Goal: Answer question/provide support: Share knowledge or assist other users

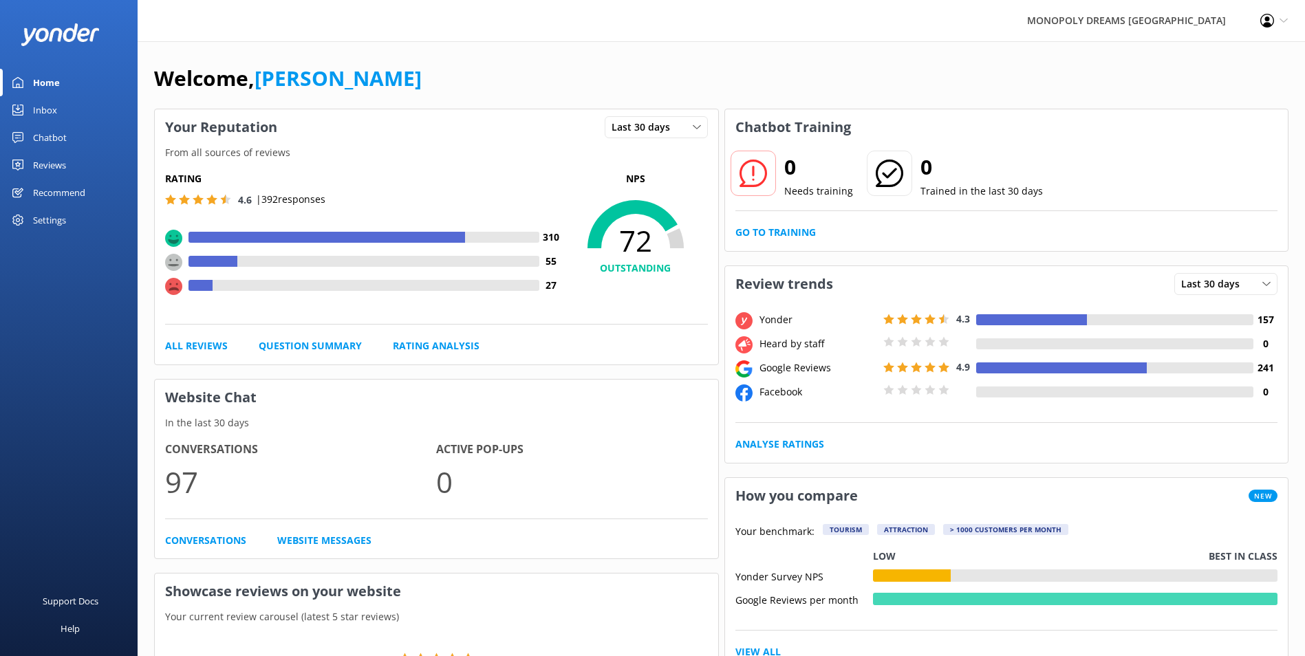
click at [47, 104] on div "Inbox" at bounding box center [45, 110] width 24 height 28
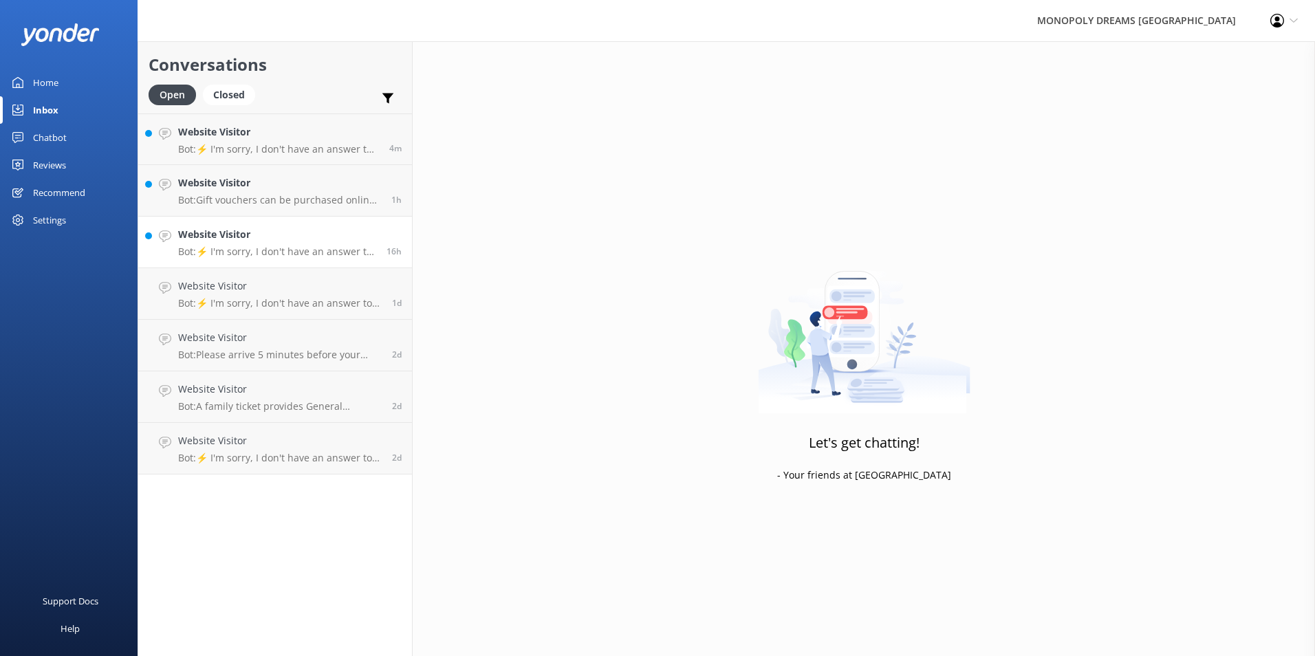
click at [260, 250] on p "Bot: ⚡ I'm sorry, I don't have an answer to your question. Could you please try…" at bounding box center [277, 252] width 198 height 12
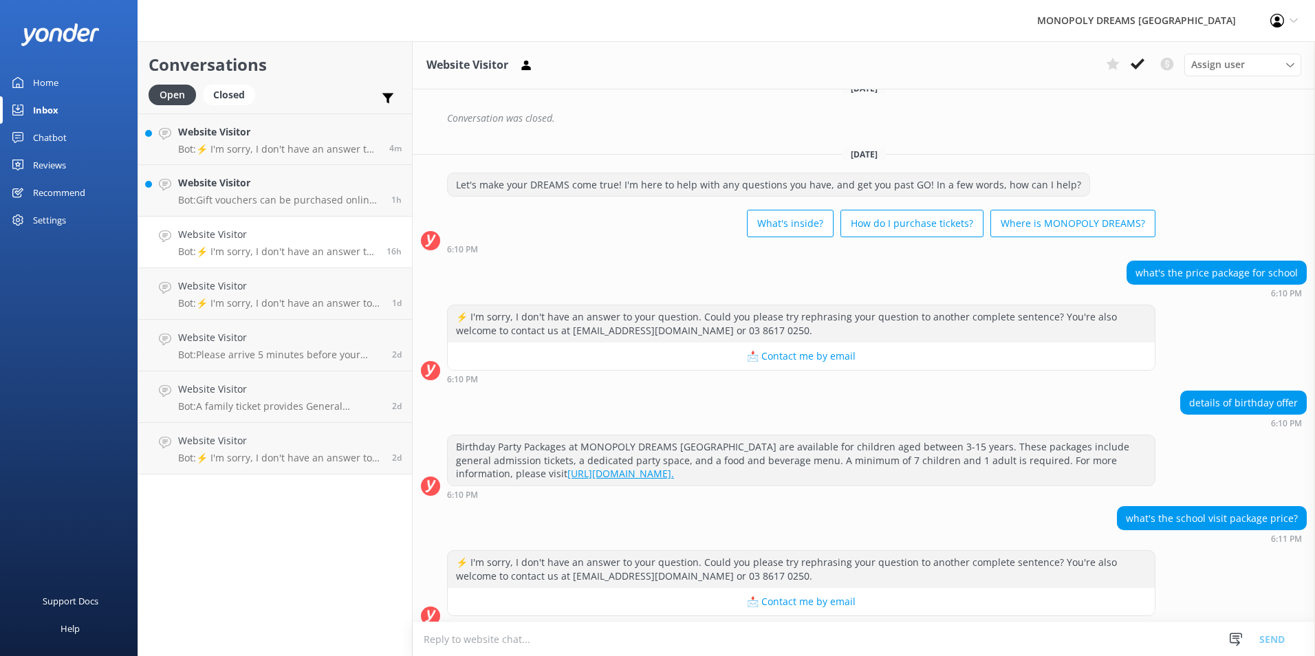
scroll to position [1380, 0]
click at [319, 187] on h4 "Website Visitor" at bounding box center [279, 182] width 203 height 15
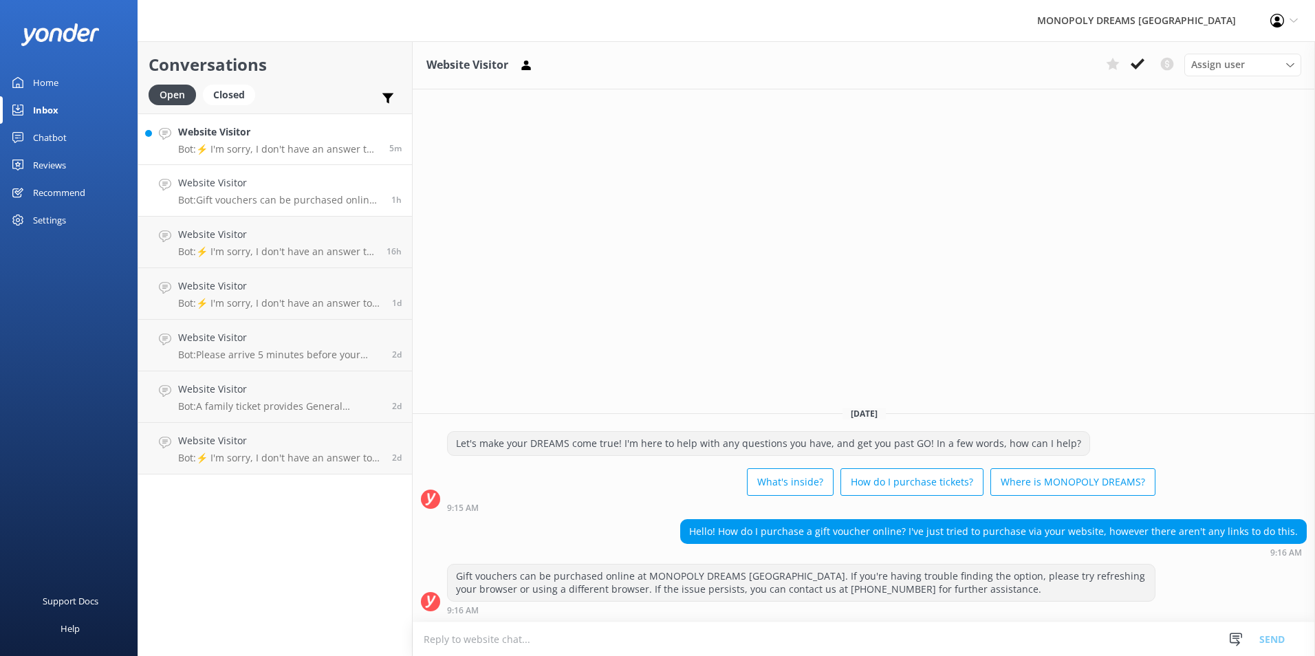
click at [321, 136] on h4 "Website Visitor" at bounding box center [278, 132] width 201 height 15
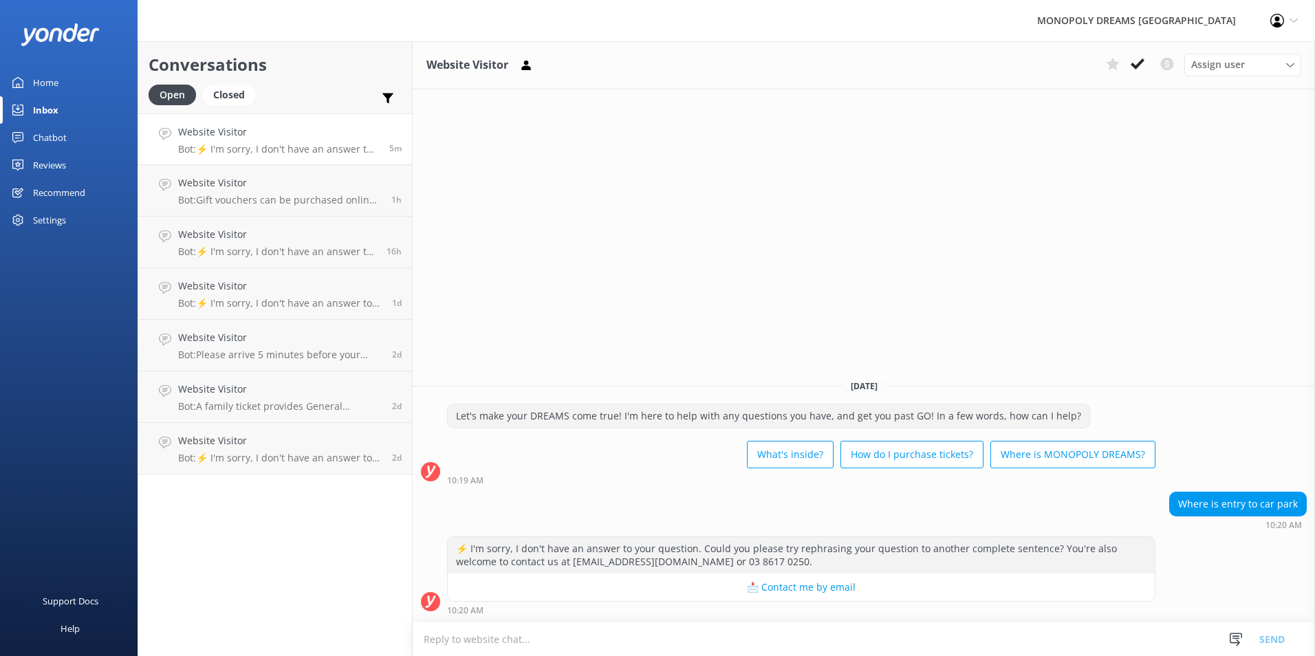
click at [820, 635] on textarea at bounding box center [864, 640] width 903 height 34
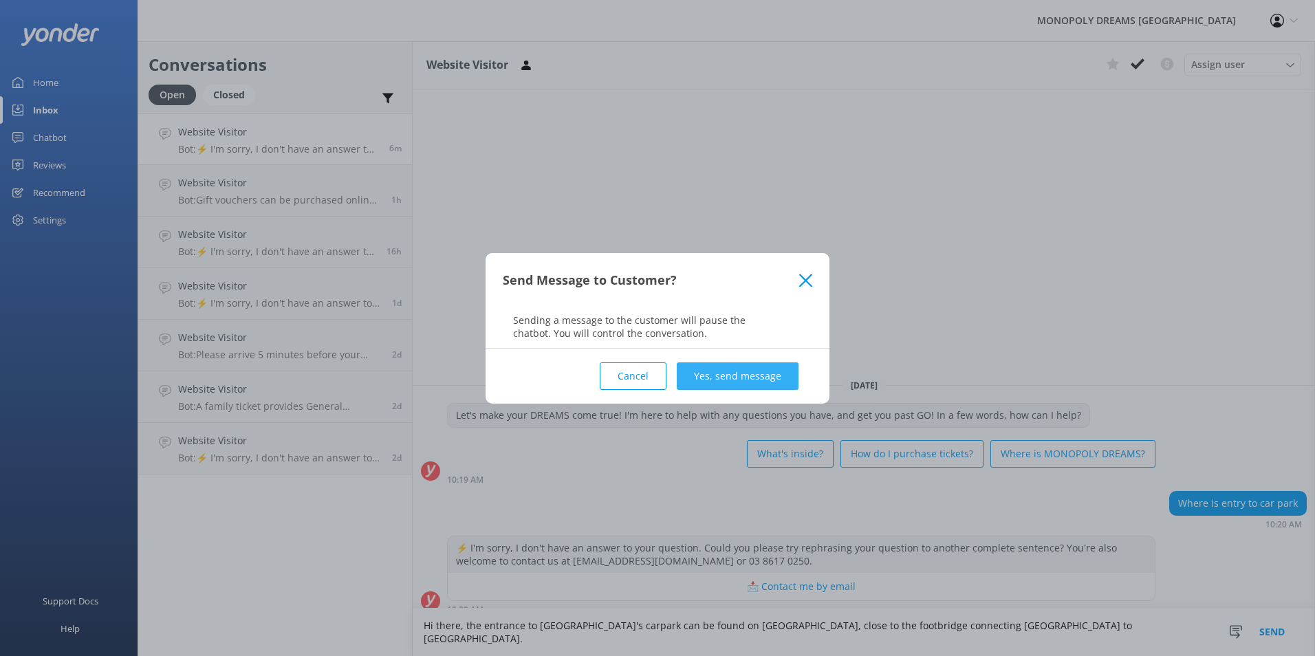
type textarea "Hi there, the entrance to [GEOGRAPHIC_DATA]'s carpark can be found on [GEOGRAPH…"
click at [769, 369] on button "Yes, send message" at bounding box center [738, 377] width 122 height 28
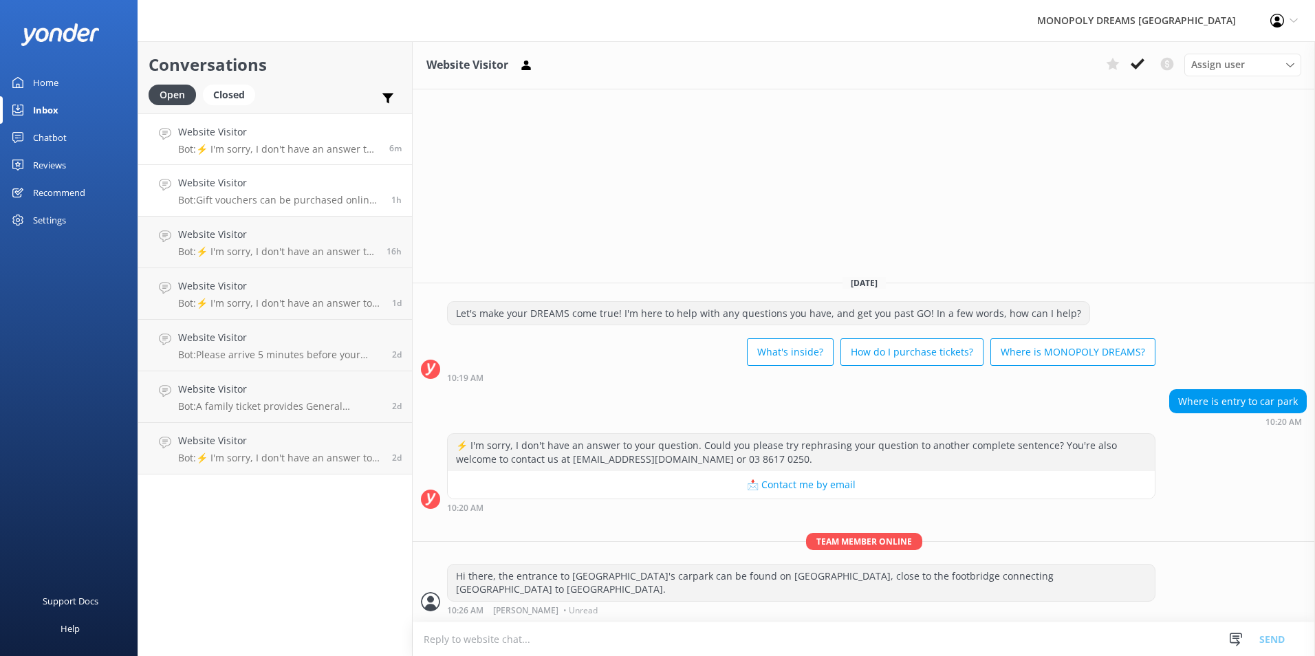
click at [301, 196] on p "Bot: Gift vouchers can be purchased online at MONOPOLY DREAMS [GEOGRAPHIC_DATA]…" at bounding box center [279, 200] width 203 height 12
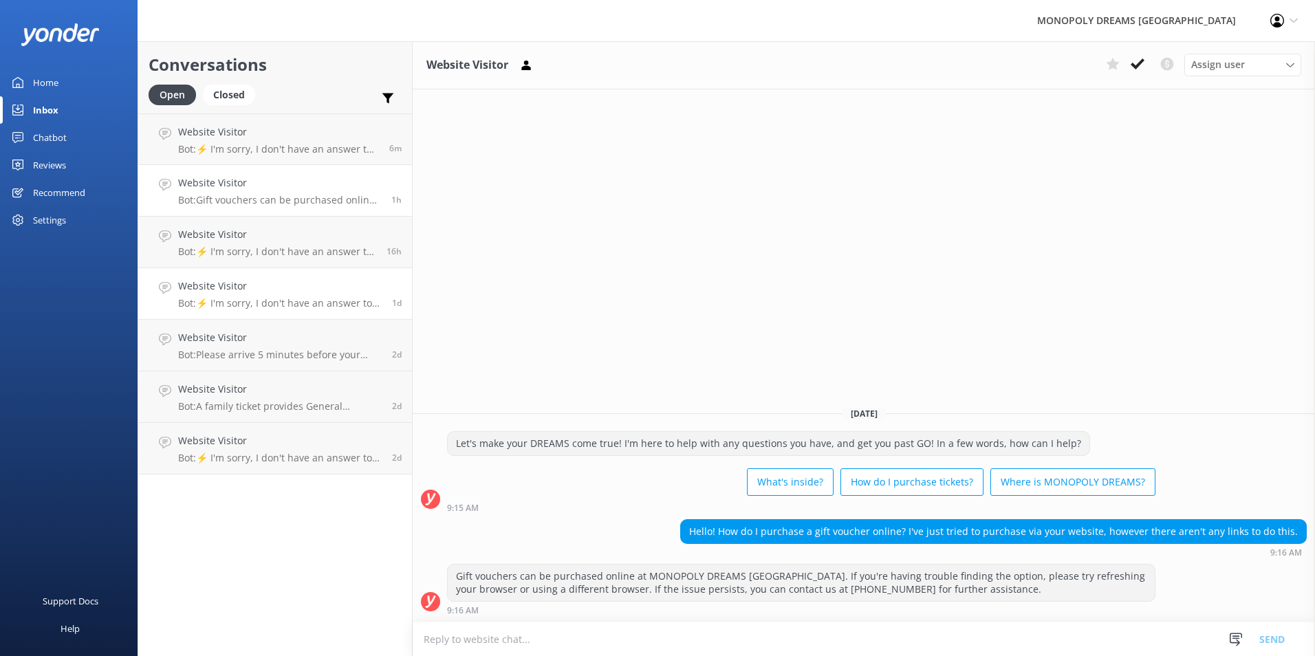
click at [284, 297] on p "Bot: ⚡ I'm sorry, I don't have an answer to your question. Could you please try…" at bounding box center [280, 303] width 204 height 12
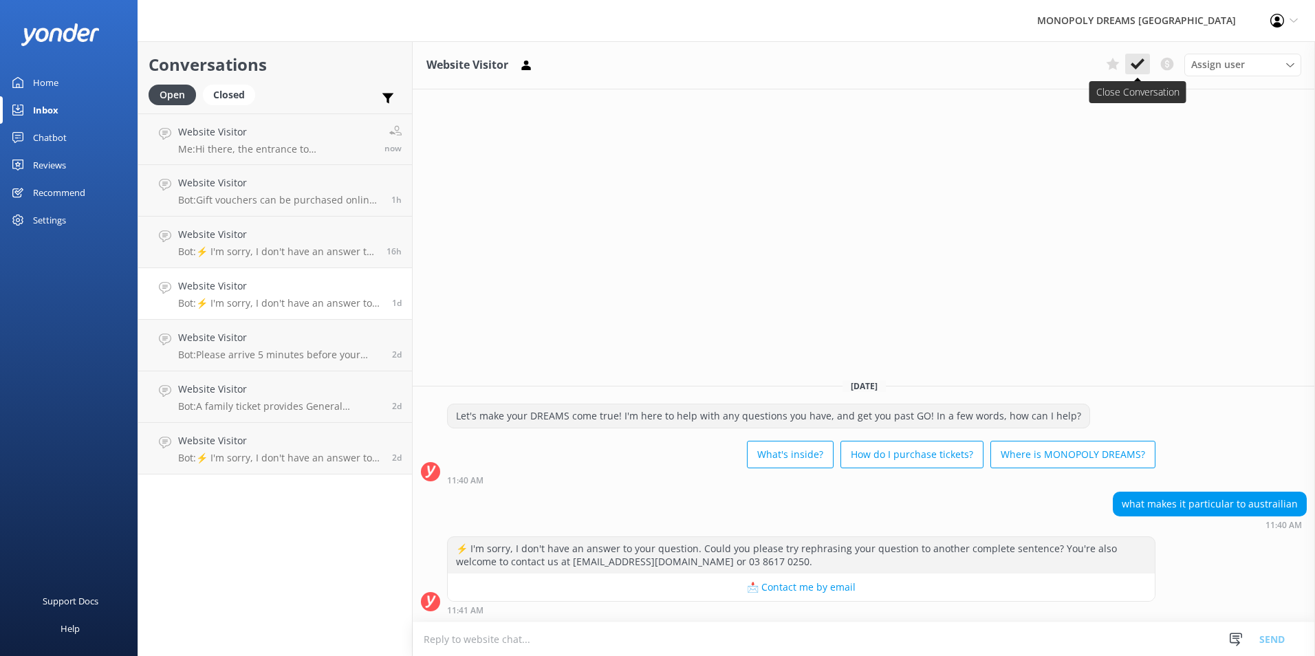
click at [1137, 72] on button at bounding box center [1138, 64] width 25 height 21
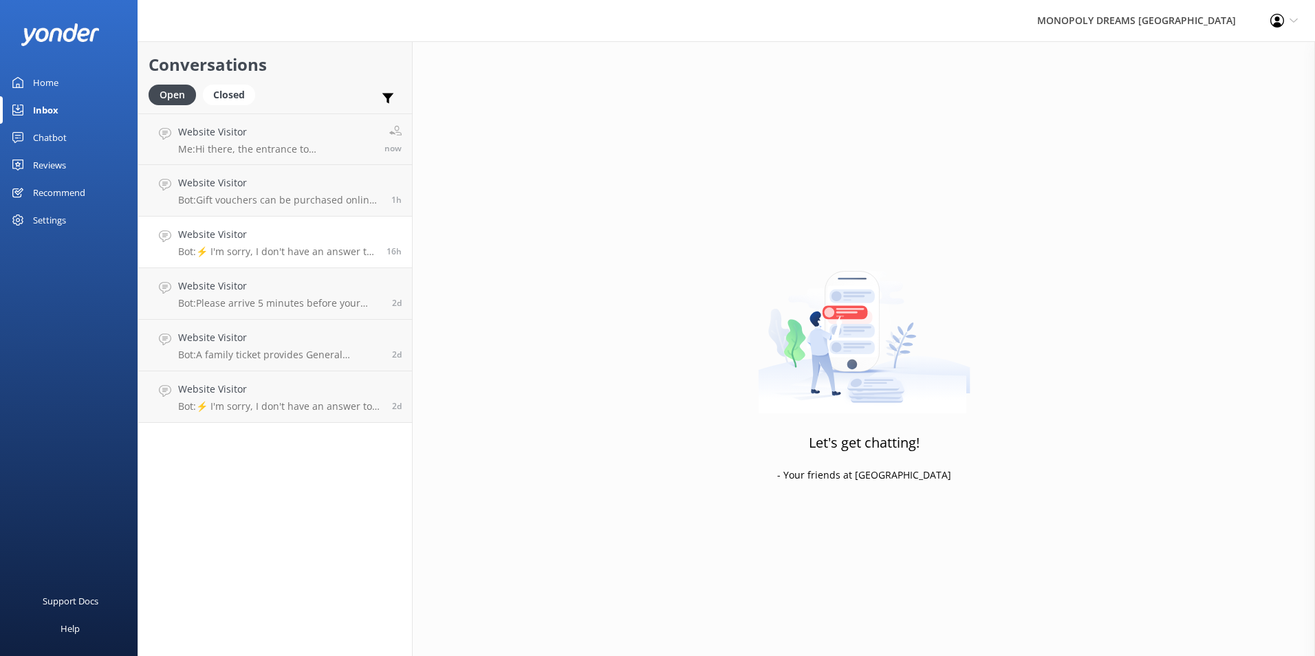
click at [330, 249] on p "Bot: ⚡ I'm sorry, I don't have an answer to your question. Could you please try…" at bounding box center [277, 252] width 198 height 12
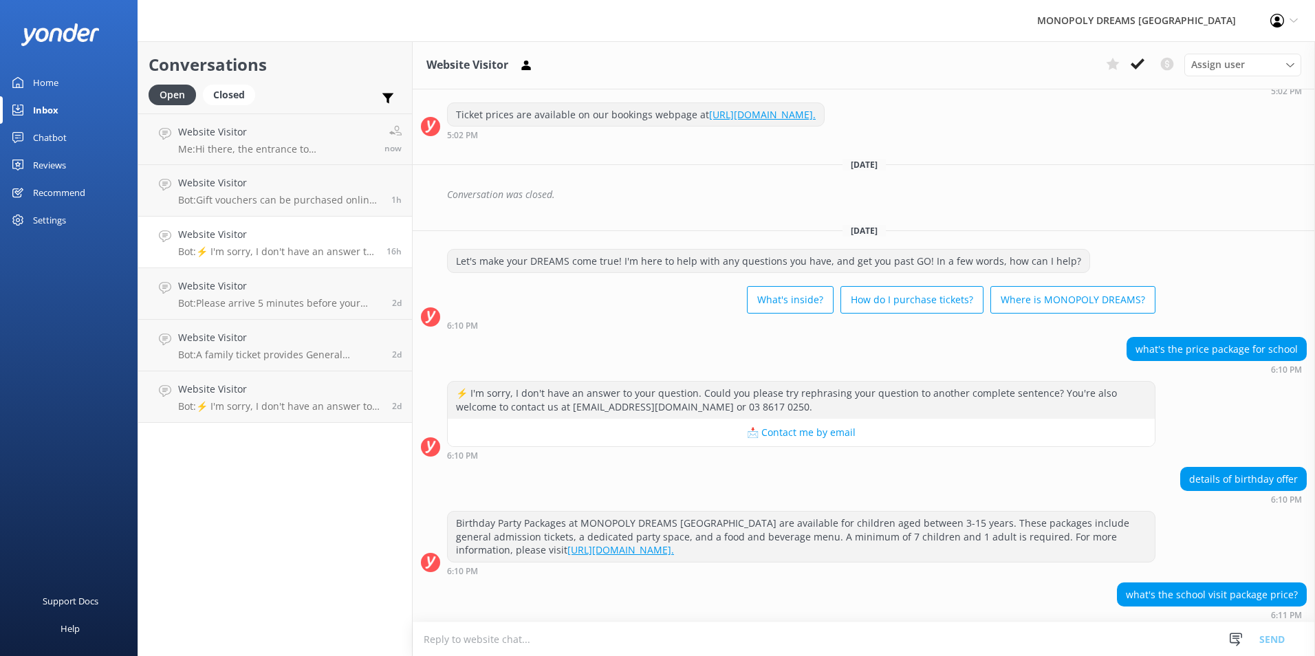
scroll to position [1380, 0]
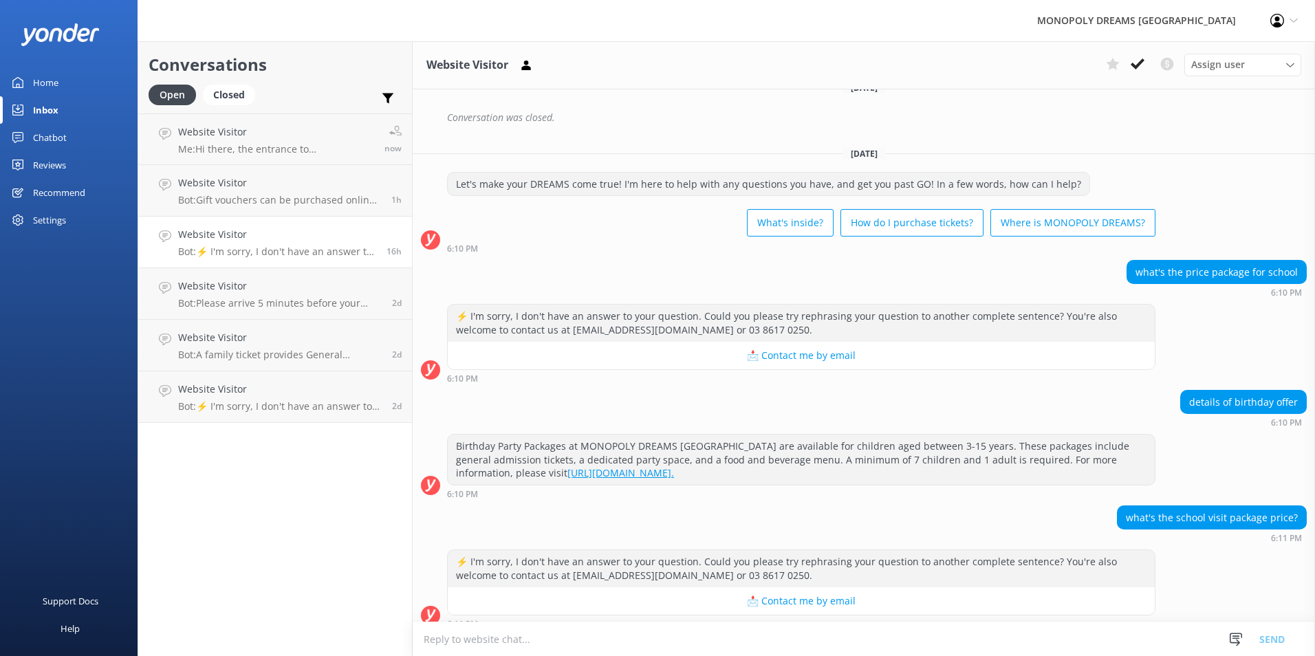
click at [958, 641] on textarea at bounding box center [864, 640] width 903 height 34
click at [946, 632] on textarea at bounding box center [864, 640] width 903 height 34
paste textarea "[URL][DOMAIN_NAME]"
drag, startPoint x: 661, startPoint y: 634, endPoint x: 415, endPoint y: 627, distance: 246.4
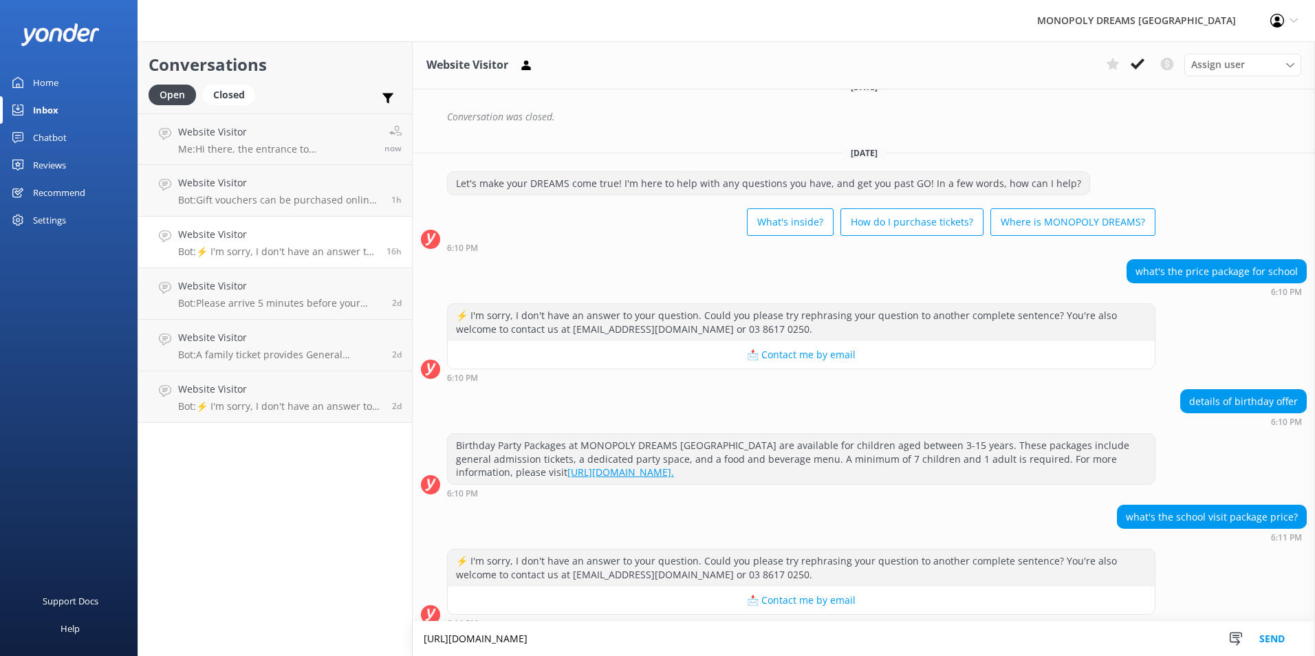
click at [430, 630] on textarea "[URL][DOMAIN_NAME]" at bounding box center [864, 639] width 903 height 34
type textarea "h"
type textarea "G"
click at [770, 647] on textarea "Hi there, if you're looking to plan a school excursion, prices and" at bounding box center [864, 639] width 903 height 34
paste textarea "[URL][DOMAIN_NAME]"
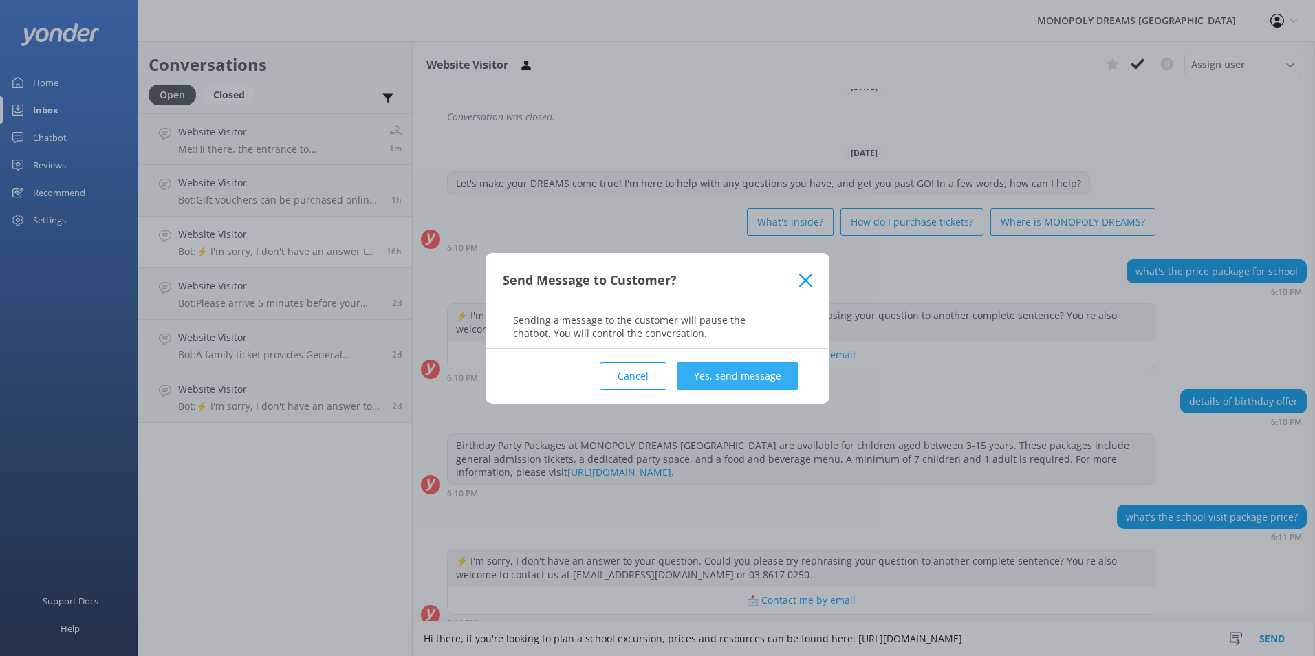
type textarea "Hi there, if you're looking to plan a school excursion, prices and resources ca…"
click at [731, 381] on button "Yes, send message" at bounding box center [738, 377] width 122 height 28
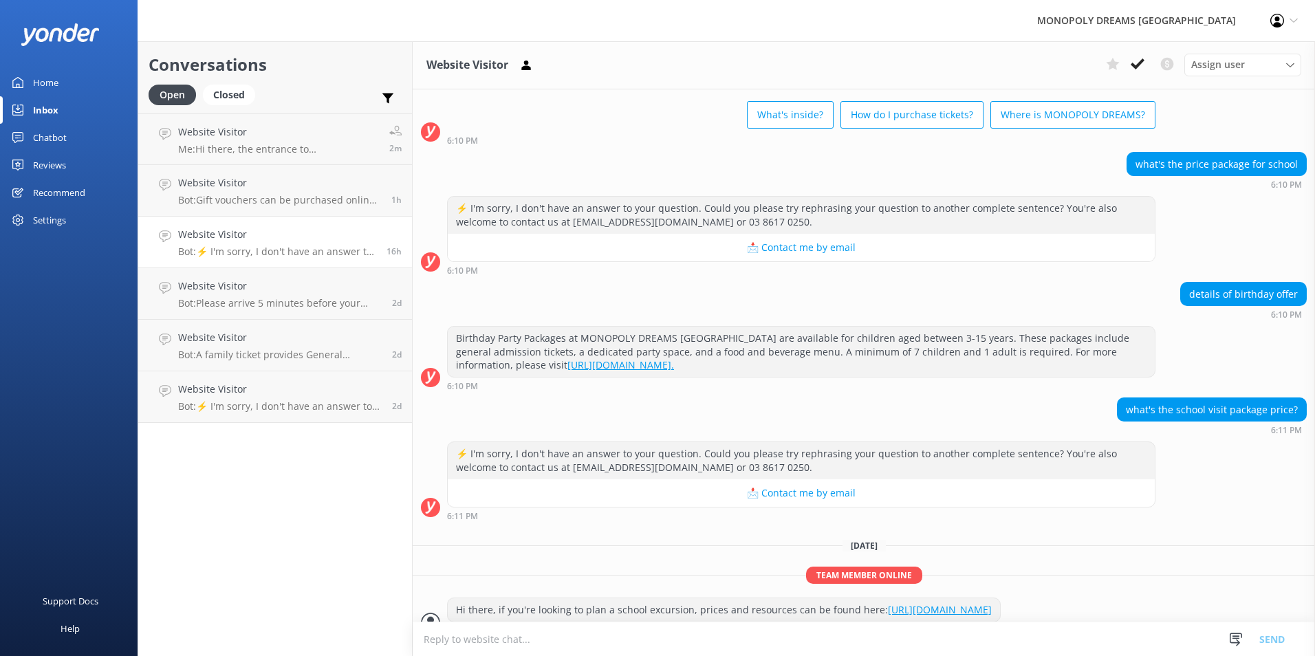
scroll to position [1495, 0]
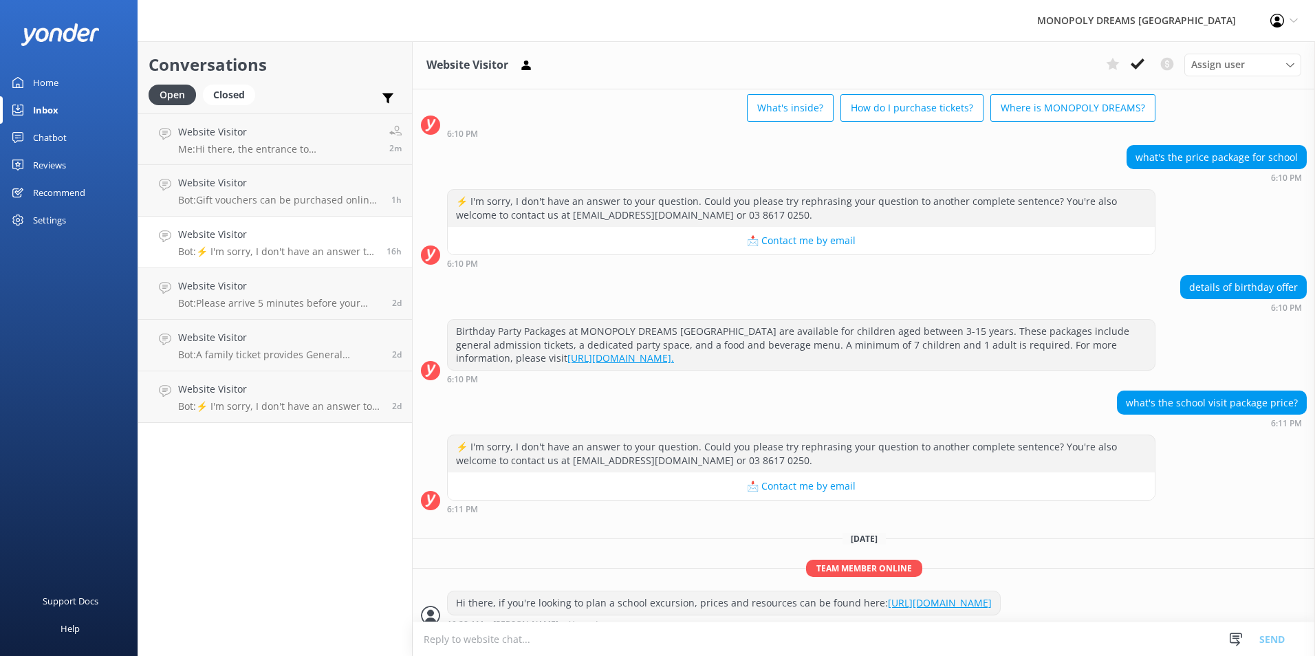
click at [40, 141] on div "Chatbot" at bounding box center [50, 138] width 34 height 28
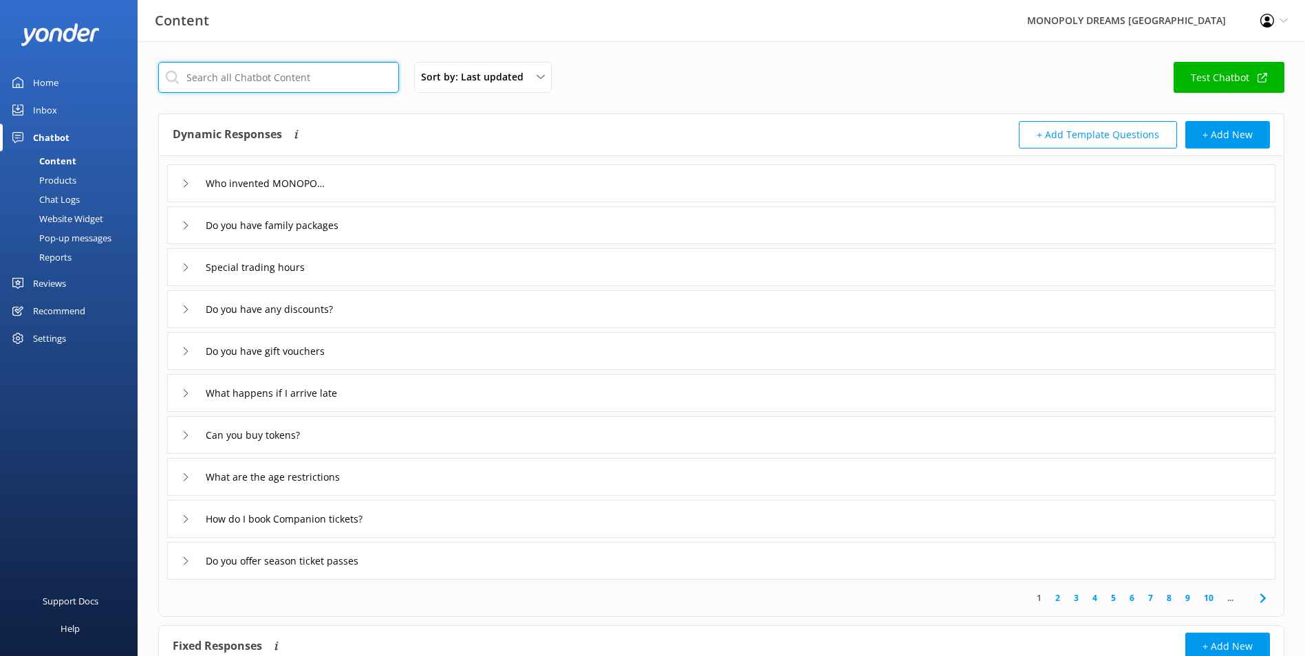
click at [287, 82] on input "text" at bounding box center [278, 77] width 241 height 31
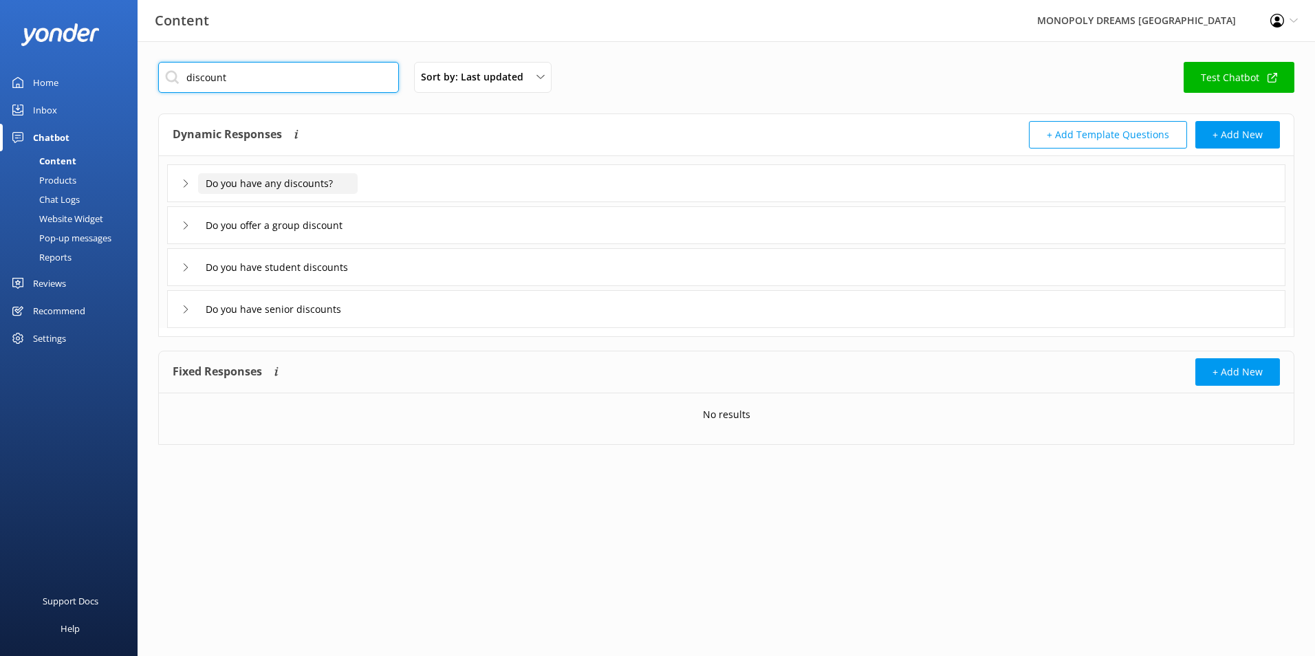
type input "discount"
click at [321, 182] on input "Do you have any discounts?" at bounding box center [278, 183] width 160 height 21
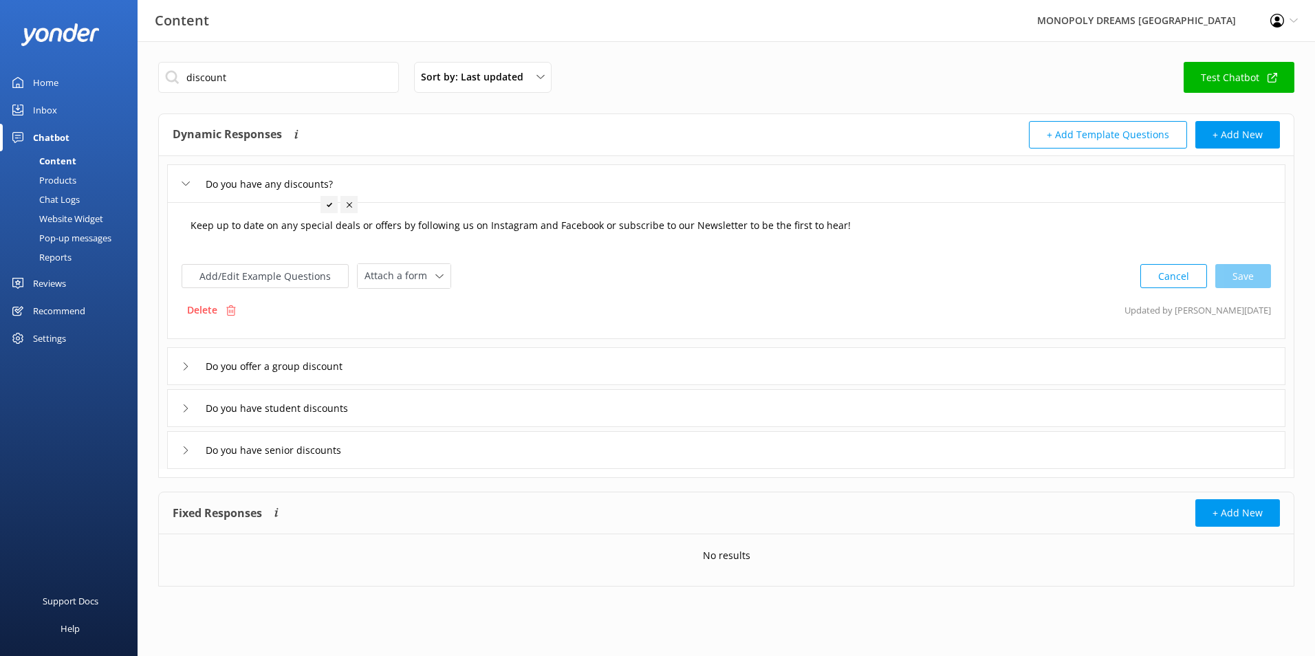
click at [563, 244] on textarea "Keep up to date on any special deals or offers by following us on Instagram and…" at bounding box center [726, 232] width 1087 height 43
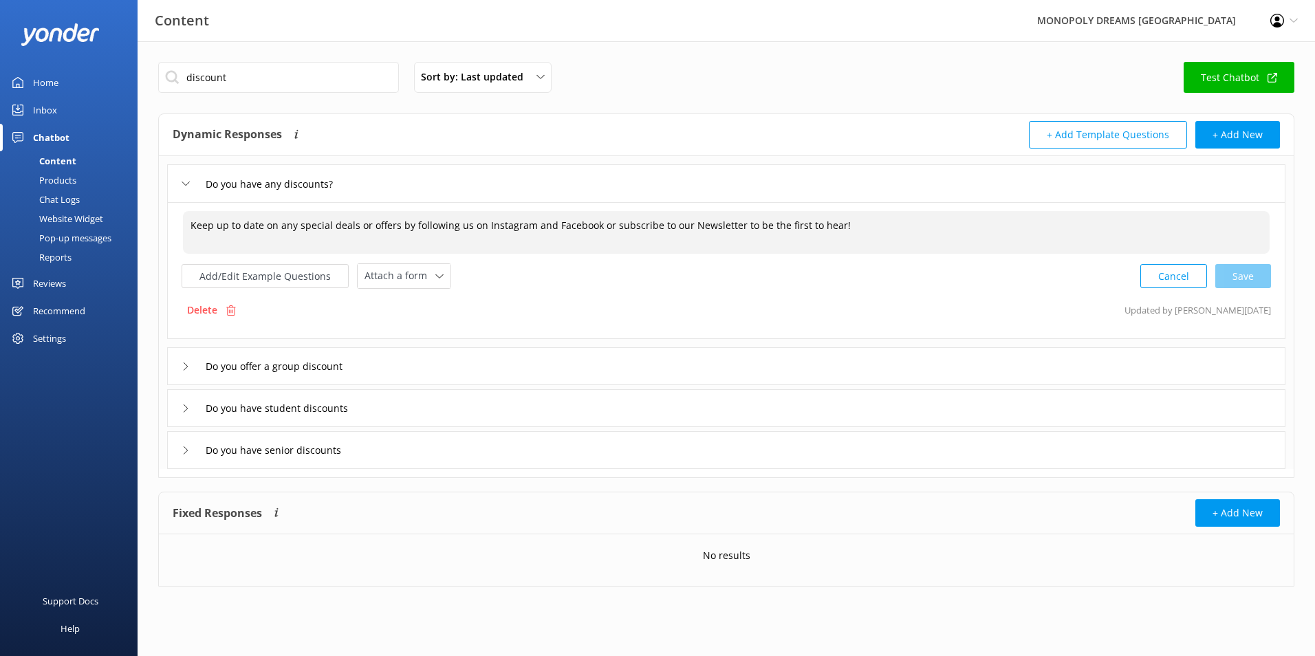
click at [841, 227] on textarea "Keep up to date on any special deals or offers by following us on Instagram and…" at bounding box center [726, 232] width 1087 height 43
click at [186, 227] on textarea "Keep up to date on any special deals or offers by following us on Instagram and…" at bounding box center [726, 232] width 1087 height 43
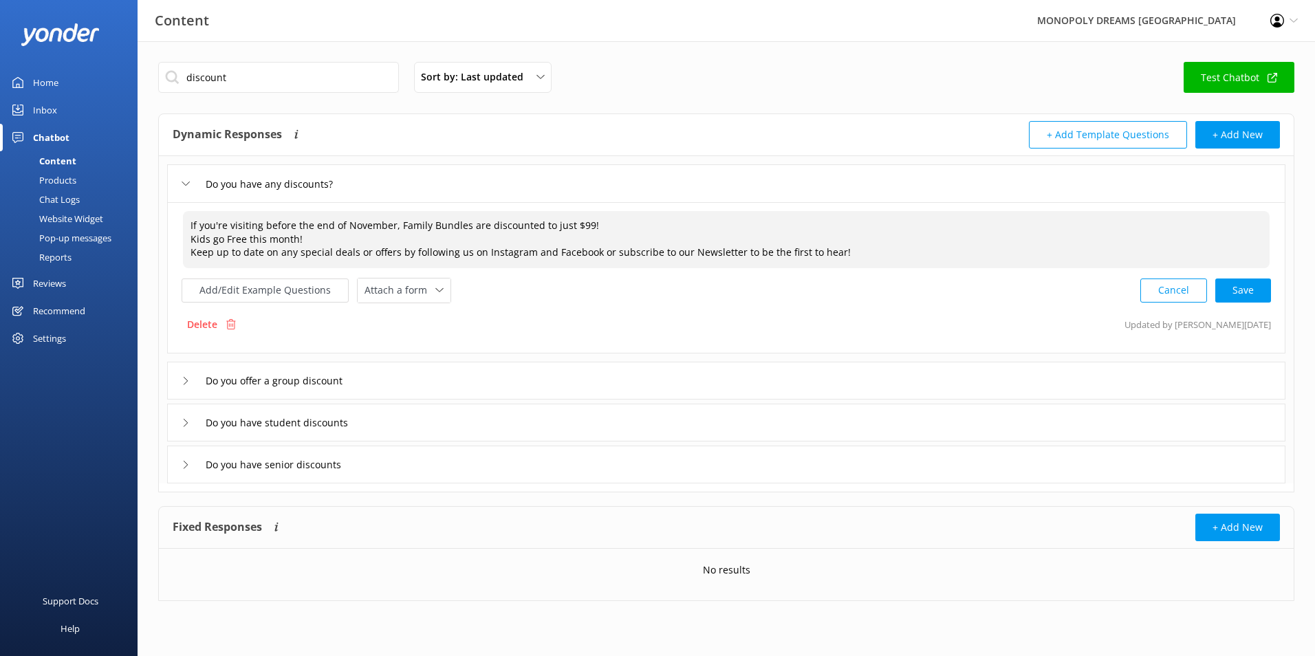
click at [460, 237] on textarea "If you're visiting before the end of November, Family Bundles are discounted to…" at bounding box center [726, 239] width 1087 height 57
click at [325, 244] on textarea "If you're visiting before the end of November, Family Bundles are discounted to…" at bounding box center [726, 239] width 1087 height 57
click at [1236, 286] on div "Cancel Save" at bounding box center [1206, 290] width 131 height 25
type textarea "If you're visiting before the end of November, Family Bundles are discounted to…"
click at [1060, 257] on textarea "If you're visiting before the end of November, Family Bundles are discounted to…" at bounding box center [726, 239] width 1088 height 57
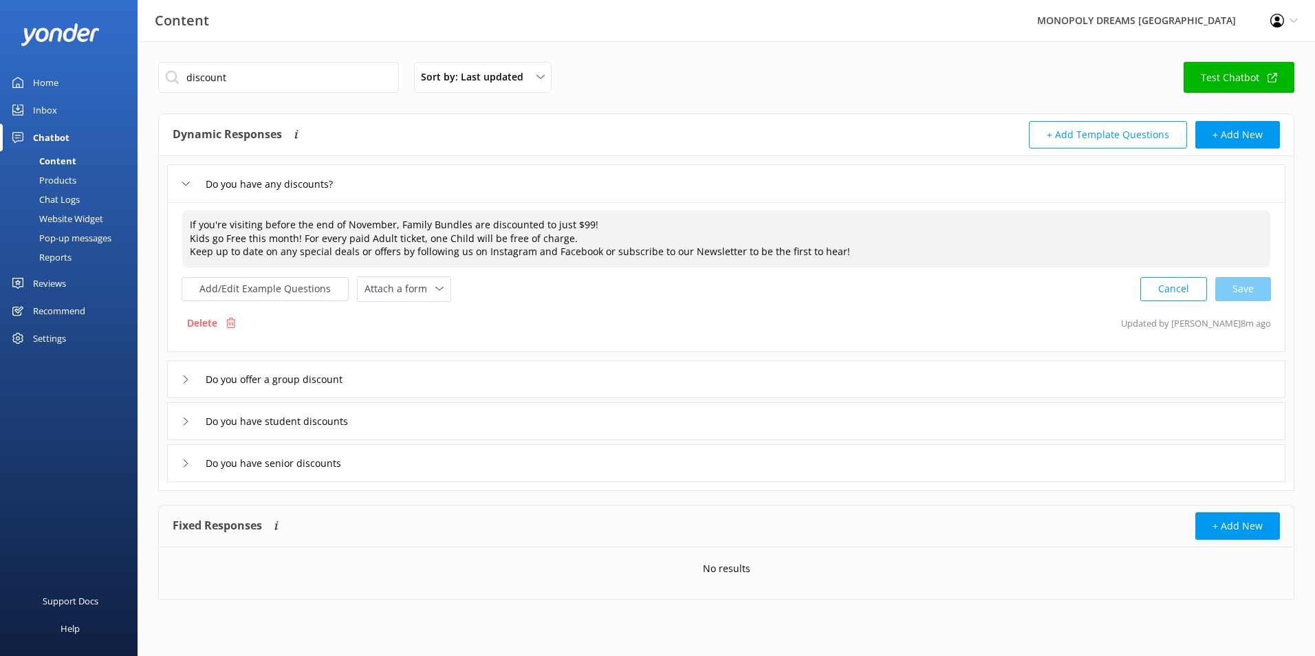
click at [718, 241] on textarea "If you're visiting before the end of November, Family Bundles are discounted to…" at bounding box center [726, 239] width 1088 height 57
click at [1178, 292] on button "Cancel" at bounding box center [1174, 289] width 67 height 24
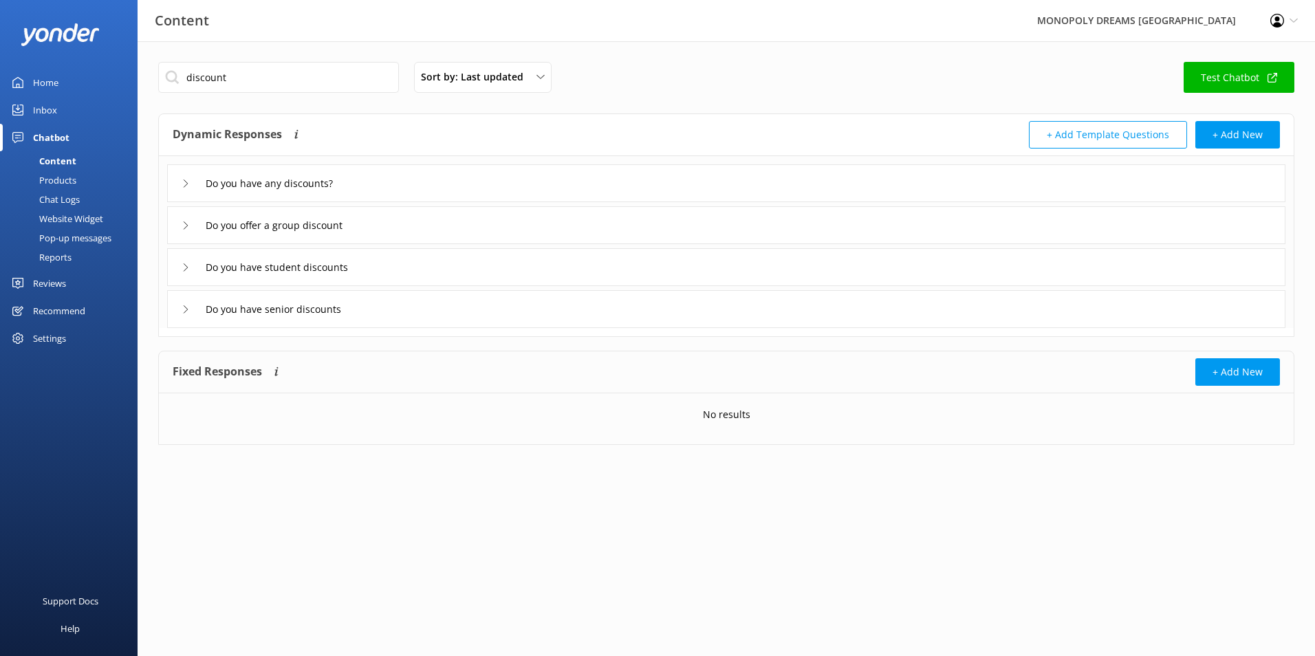
click at [435, 184] on div "Do you have any discounts?" at bounding box center [726, 183] width 1119 height 38
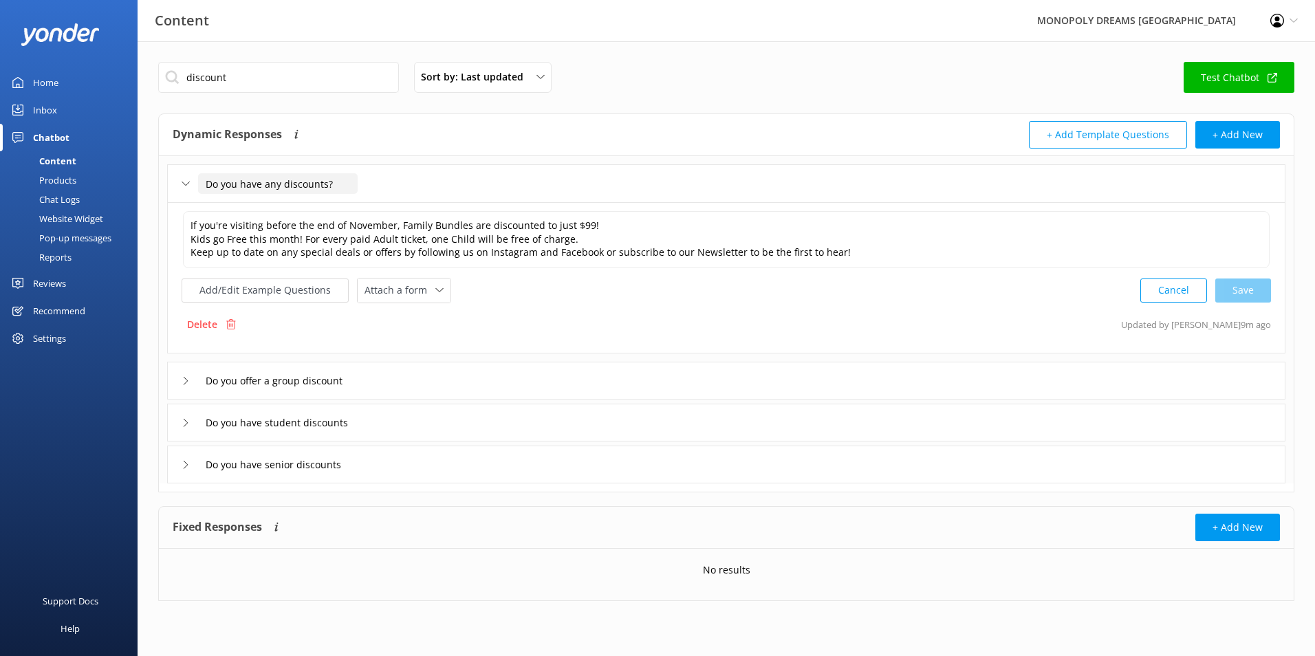
click at [323, 176] on input "Do you have any discounts?" at bounding box center [278, 183] width 160 height 21
click at [411, 183] on div "Do you have any discounts?" at bounding box center [726, 183] width 1119 height 38
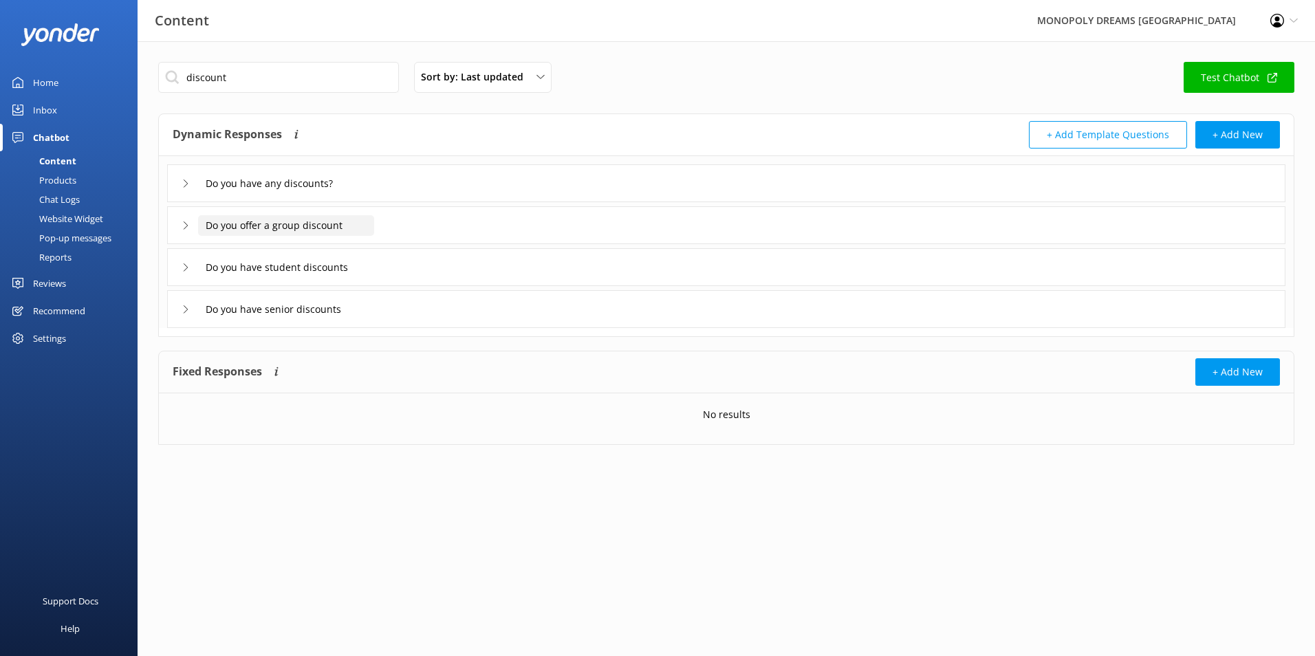
click at [371, 222] on input "Do you offer a group discount" at bounding box center [286, 225] width 176 height 21
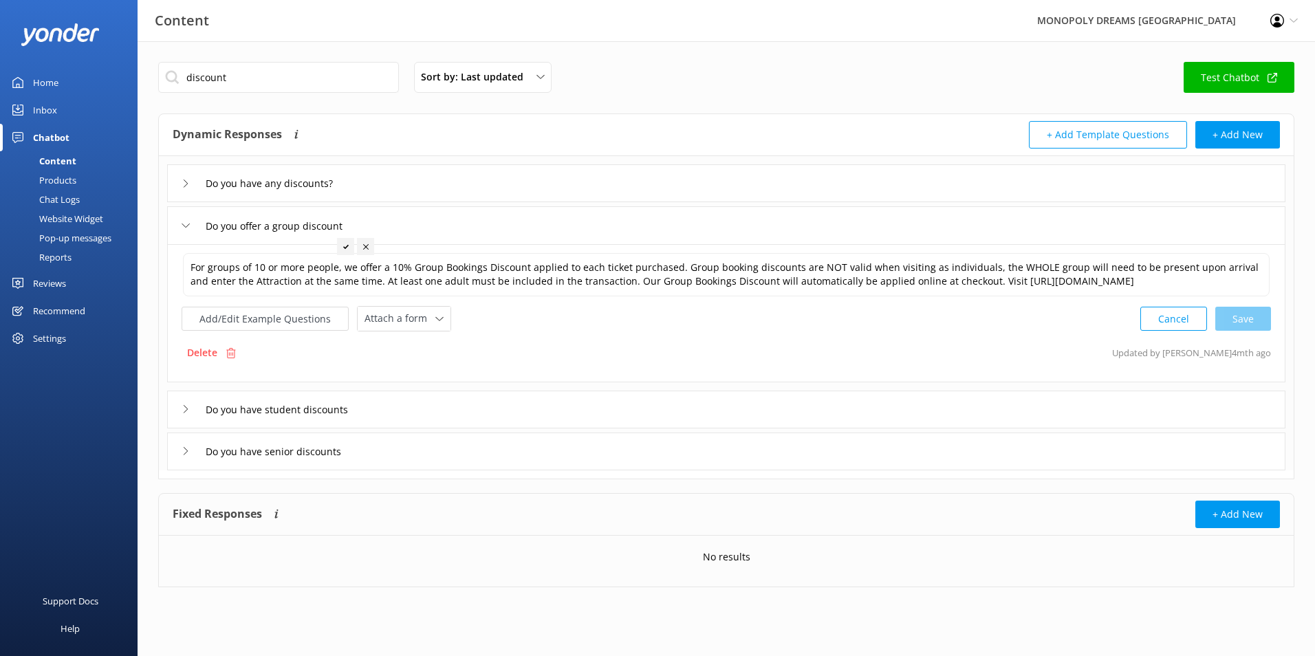
click at [460, 215] on div "Do you offer a group discount" at bounding box center [726, 225] width 1119 height 38
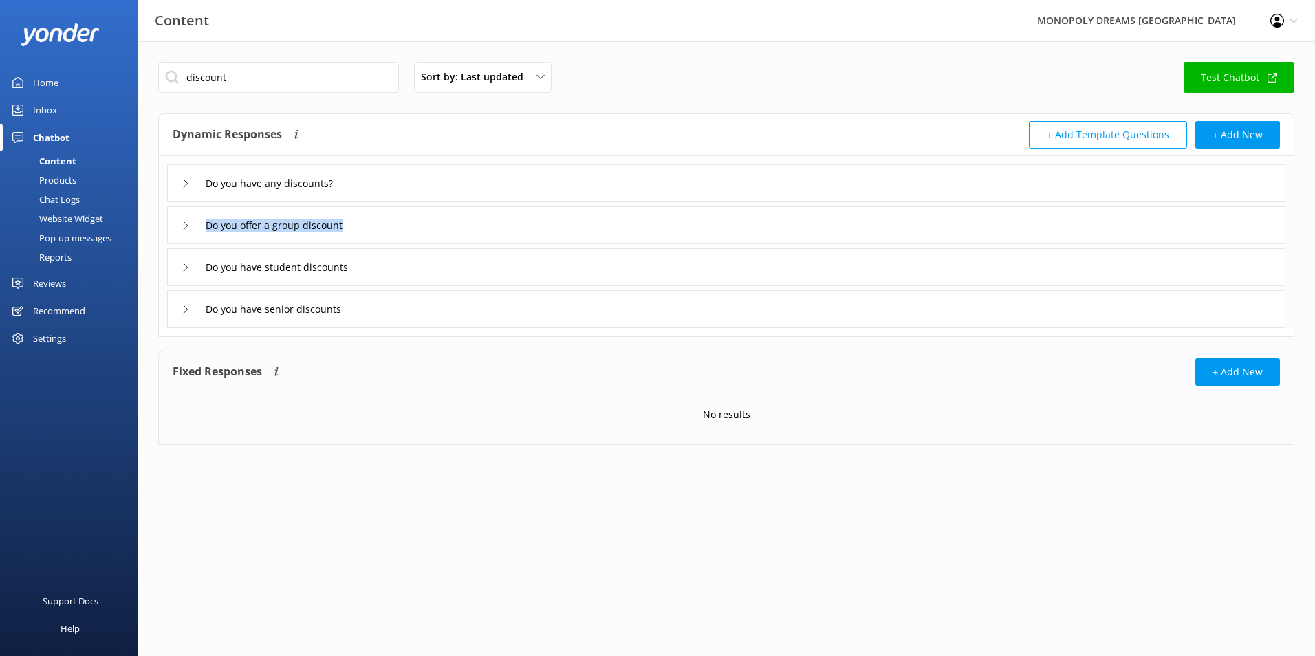
click at [460, 215] on div "Do you offer a group discount" at bounding box center [726, 225] width 1119 height 38
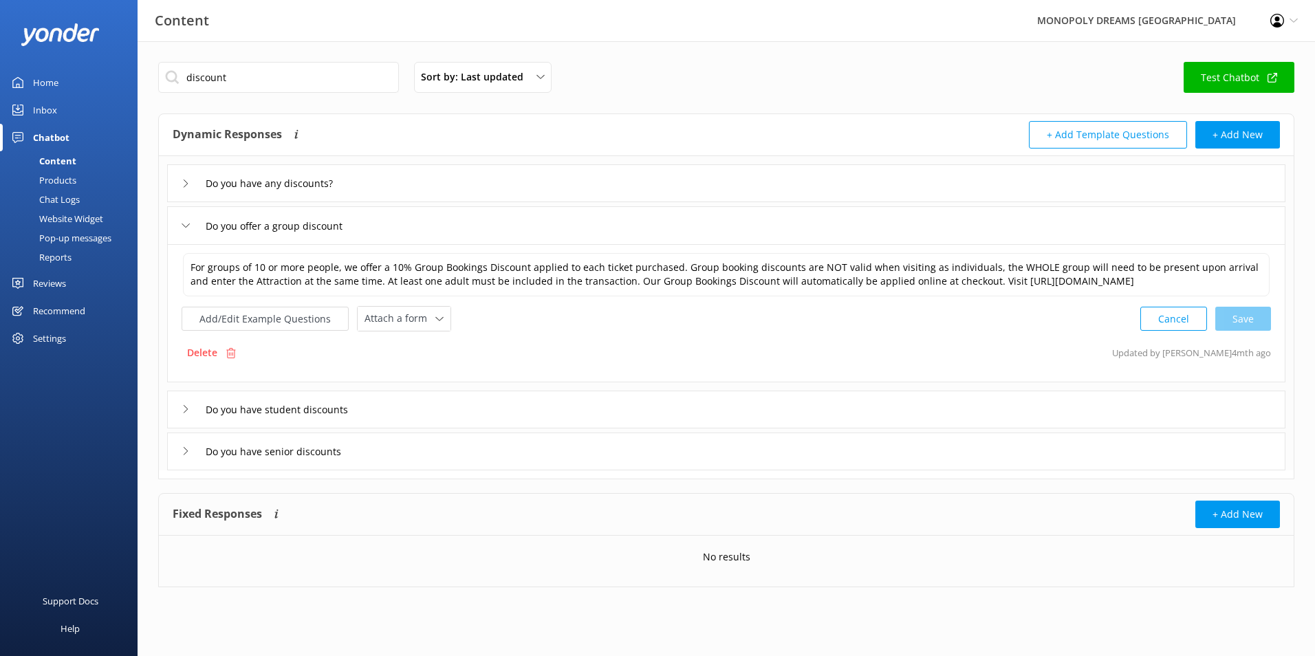
click at [754, 124] on div "+ Add Template Questions + Add New" at bounding box center [1003, 135] width 554 height 28
click at [529, 194] on div "Do you have any discounts?" at bounding box center [726, 183] width 1119 height 38
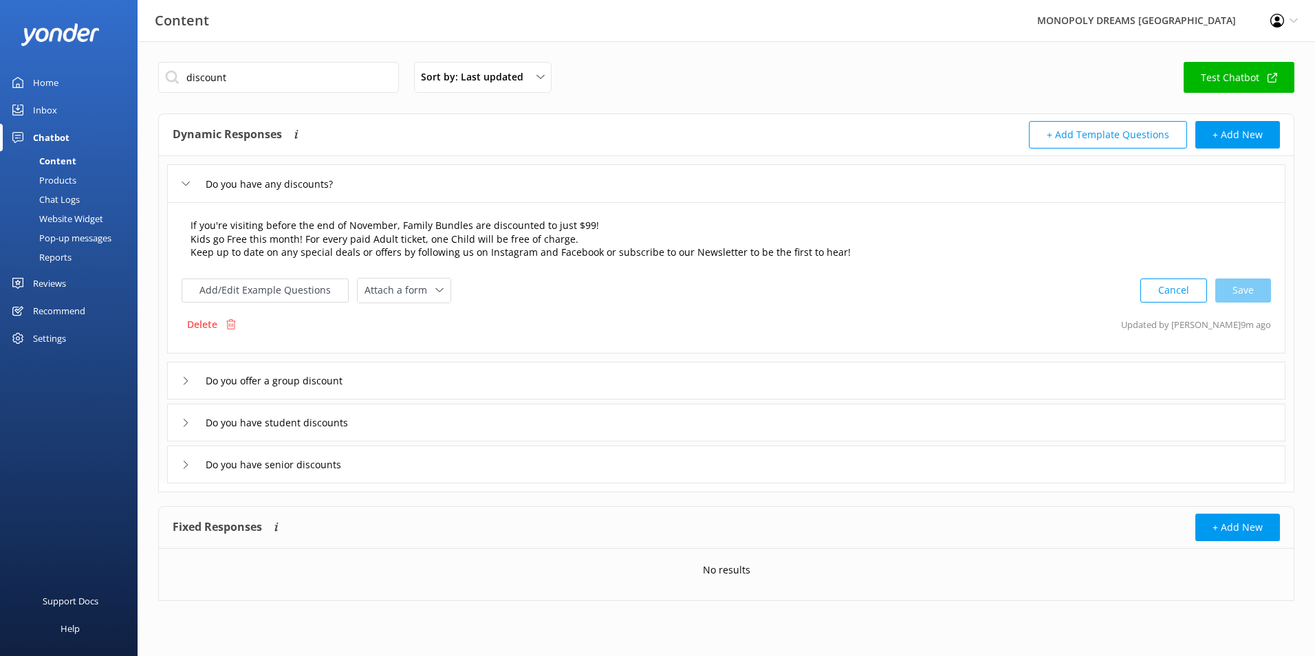
click at [582, 239] on textarea "If you're visiting before the end of November, Family Bundles are discounted to…" at bounding box center [726, 239] width 1087 height 57
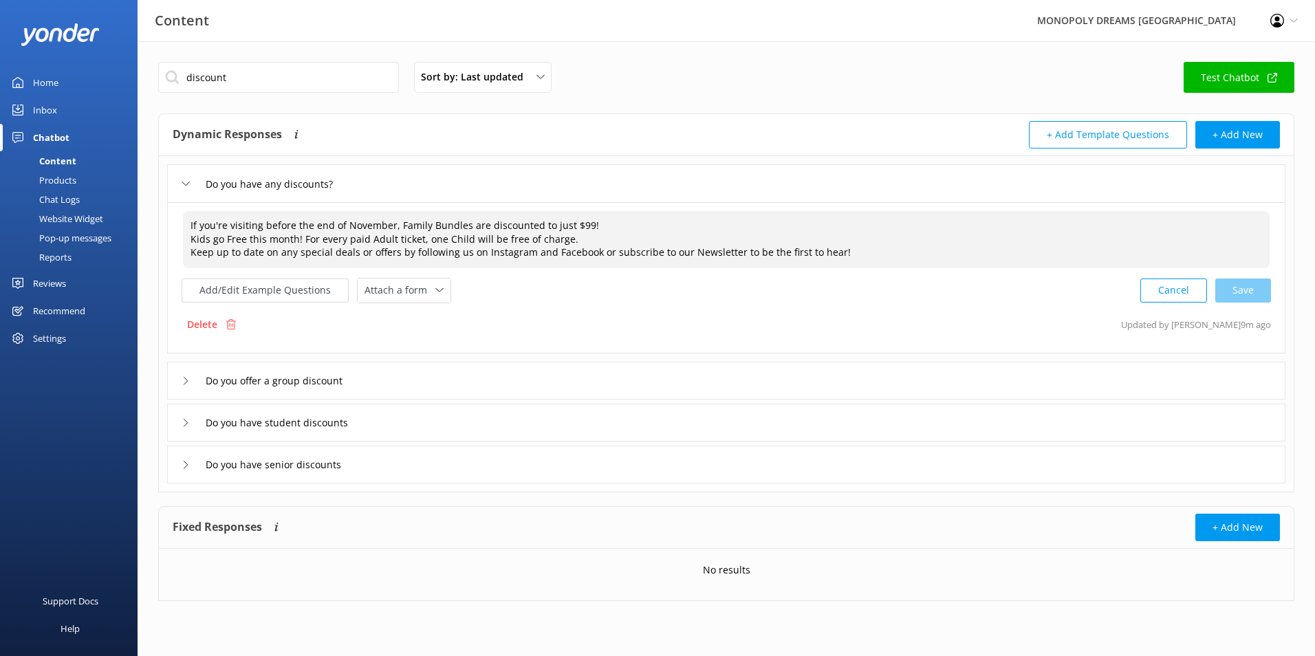
click at [464, 392] on div "Do you offer a group discount" at bounding box center [726, 381] width 1119 height 38
